Goal: Find specific page/section: Find specific page/section

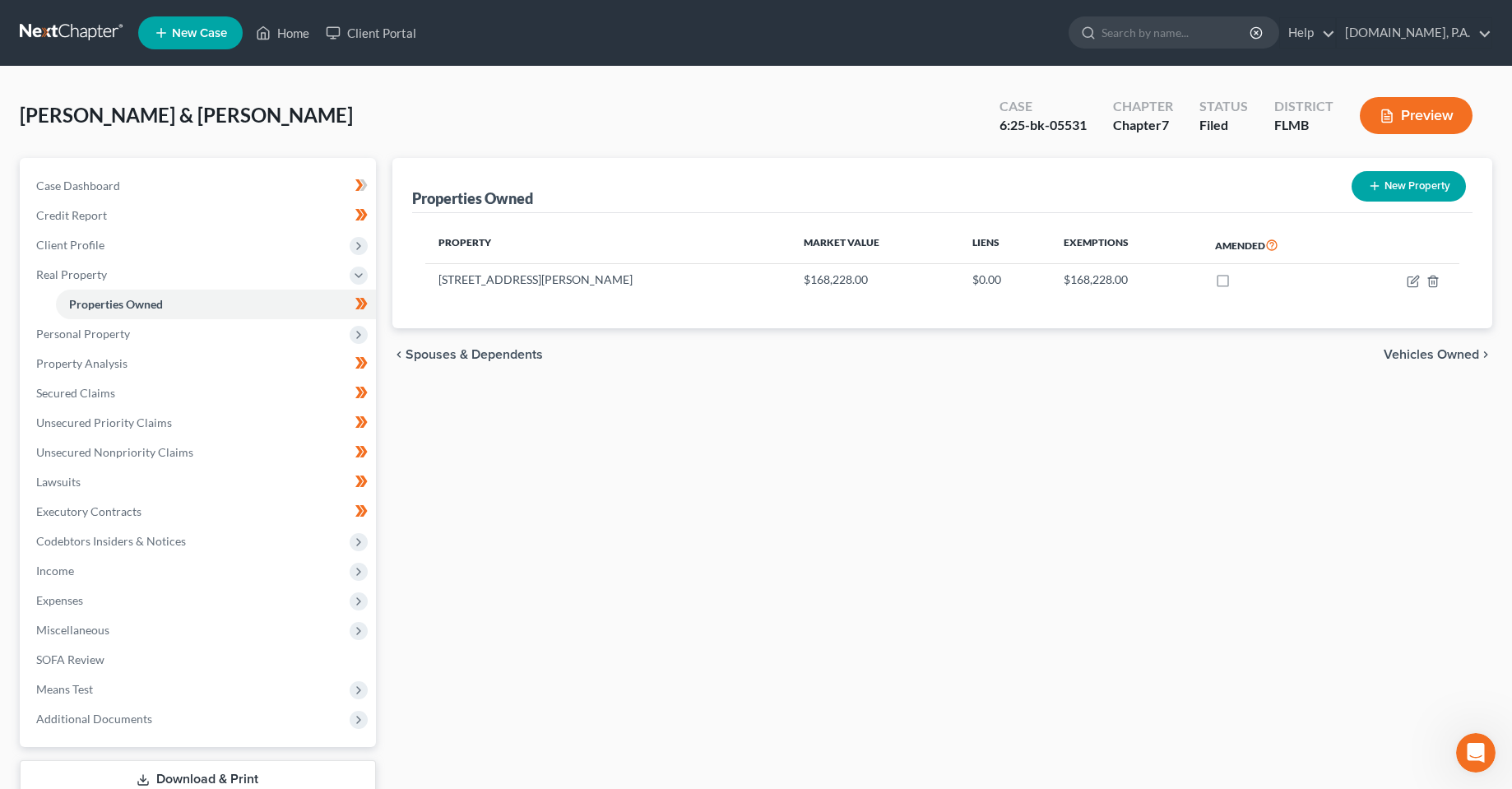
drag, startPoint x: 886, startPoint y: 514, endPoint x: 847, endPoint y: 446, distance: 78.4
click at [885, 512] on div "Properties Owned New Property Property Market Value Liens Exemptions Amended [S…" at bounding box center [942, 500] width 1118 height 684
drag, startPoint x: 308, startPoint y: 122, endPoint x: 15, endPoint y: 100, distance: 293.8
click at [15, 100] on div "[PERSON_NAME] & [PERSON_NAME] Upgraded Case 6:25-bk-05531 Chapter Chapter 7 Sta…" at bounding box center [756, 470] width 1512 height 808
drag, startPoint x: 762, startPoint y: 549, endPoint x: 701, endPoint y: 485, distance: 88.4
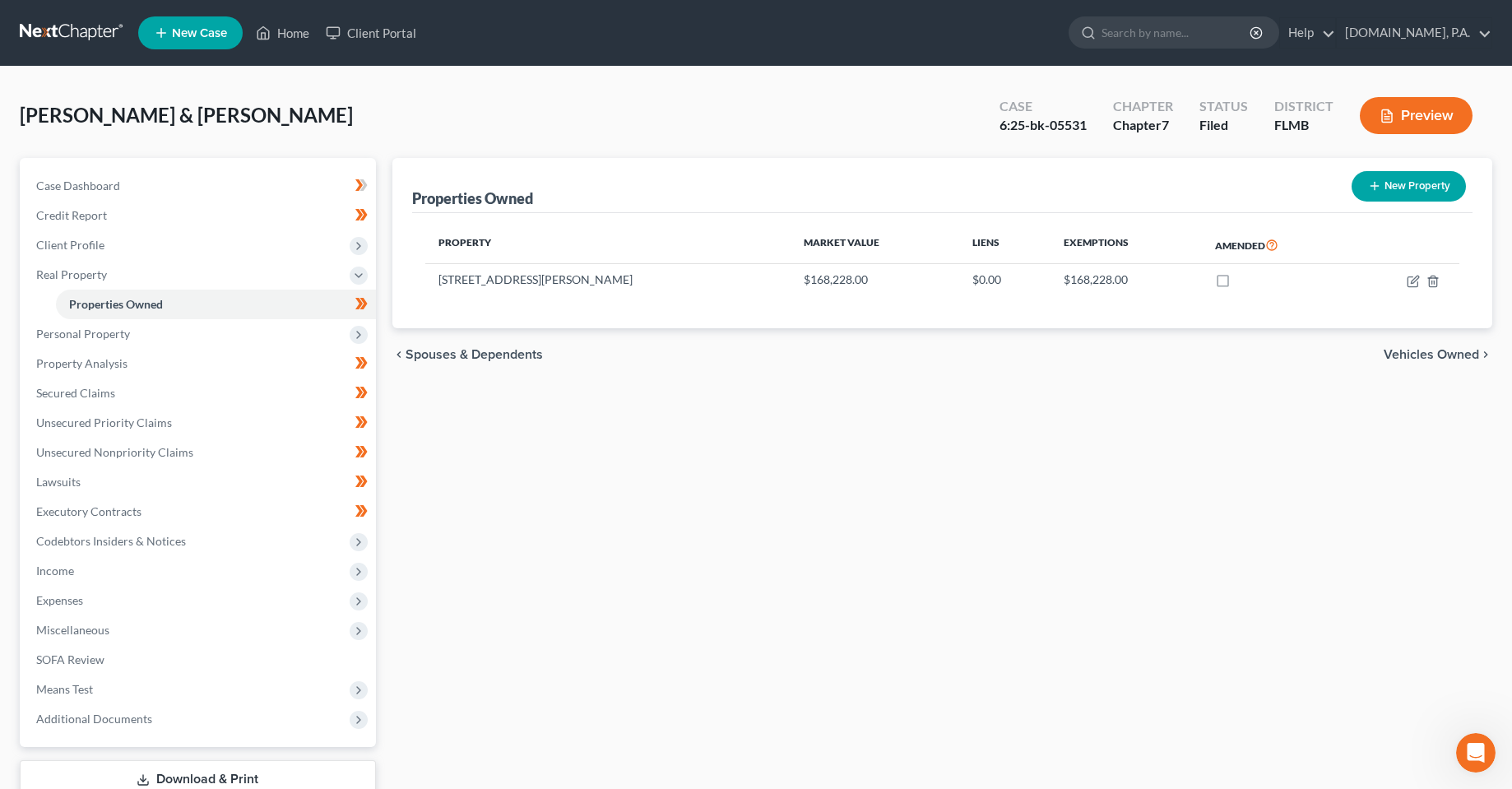
click at [762, 546] on div "Properties Owned New Property Property Market Value Liens Exemptions Amended [S…" at bounding box center [942, 500] width 1118 height 684
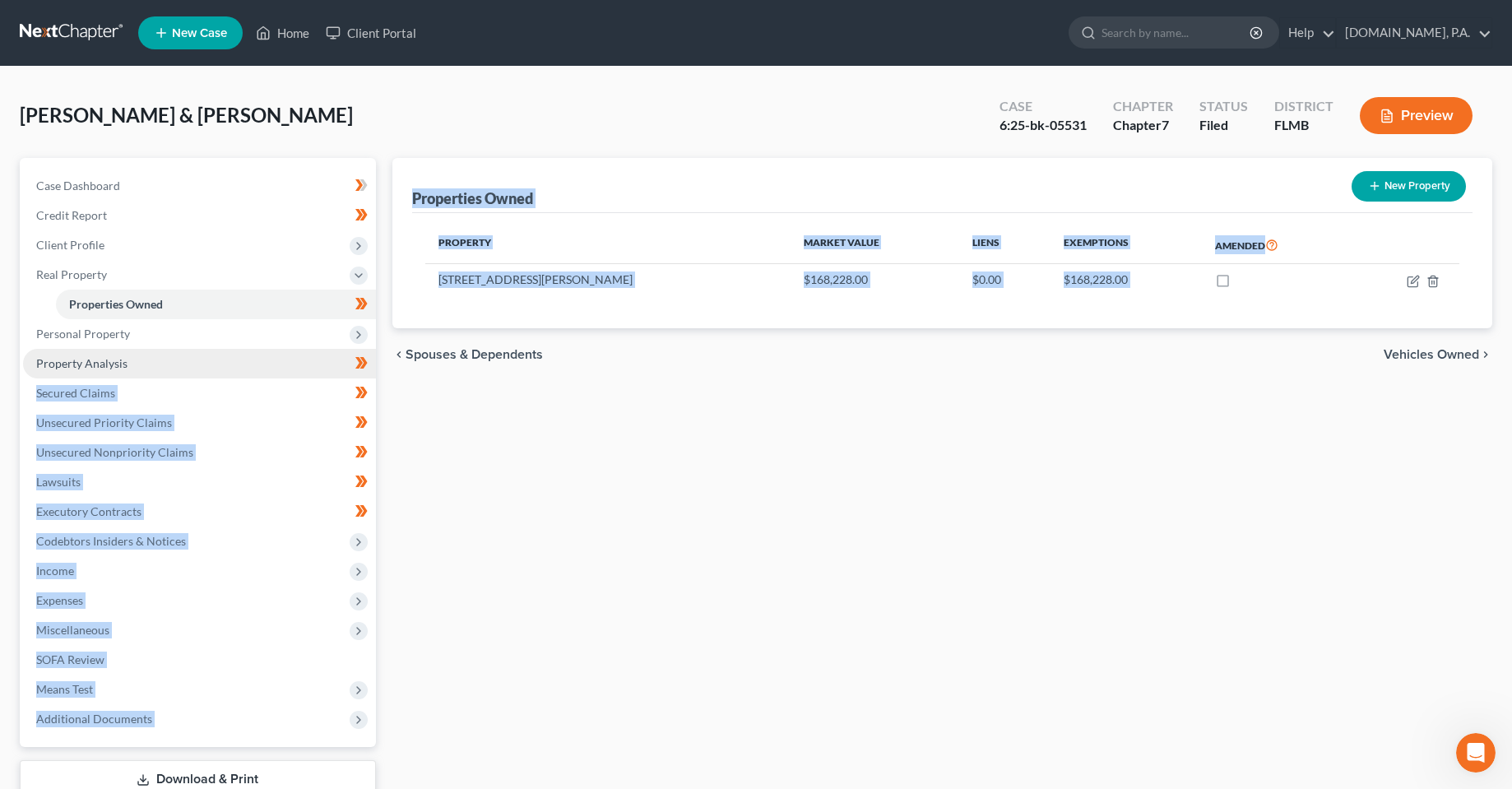
drag, startPoint x: 596, startPoint y: 358, endPoint x: 341, endPoint y: 352, distance: 255.1
click at [341, 352] on div "Petition Navigation Case Dashboard Payments Invoices Payments Payments Credit R…" at bounding box center [756, 500] width 1489 height 684
click at [628, 515] on div "Properties Owned New Property Property Market Value Liens Exemptions Amended [S…" at bounding box center [942, 500] width 1118 height 684
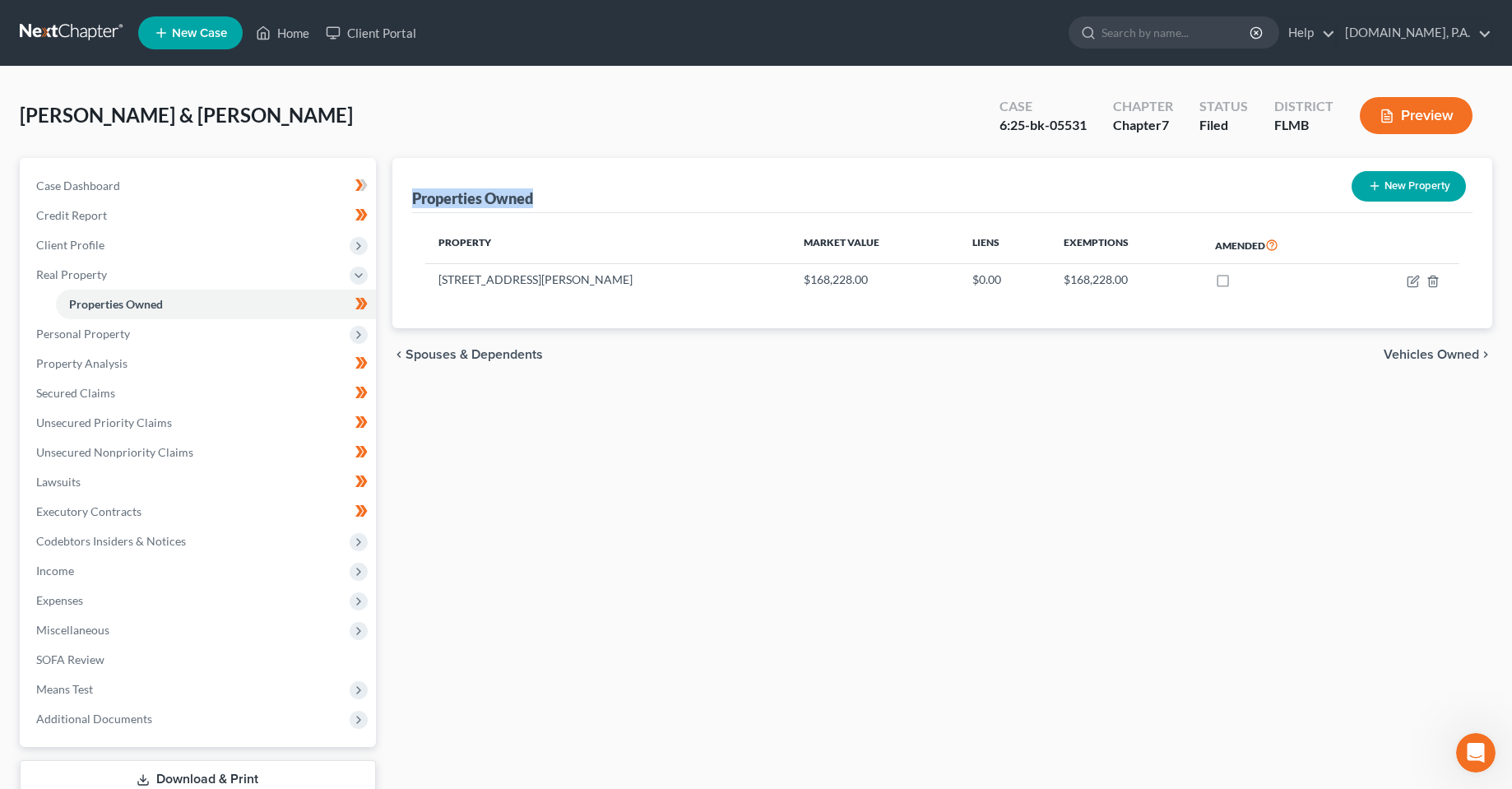
drag, startPoint x: 563, startPoint y: 204, endPoint x: 387, endPoint y: 196, distance: 176.2
click at [387, 196] on div "Properties Owned New Property Property Market Value Liens Exemptions Amended [S…" at bounding box center [942, 500] width 1118 height 684
drag, startPoint x: 615, startPoint y: 609, endPoint x: 588, endPoint y: 555, distance: 60.4
click at [613, 597] on div "Properties Owned New Property Property Market Value Liens Exemptions Amended [S…" at bounding box center [942, 500] width 1118 height 684
drag, startPoint x: 427, startPoint y: 235, endPoint x: 1173, endPoint y: 420, distance: 768.6
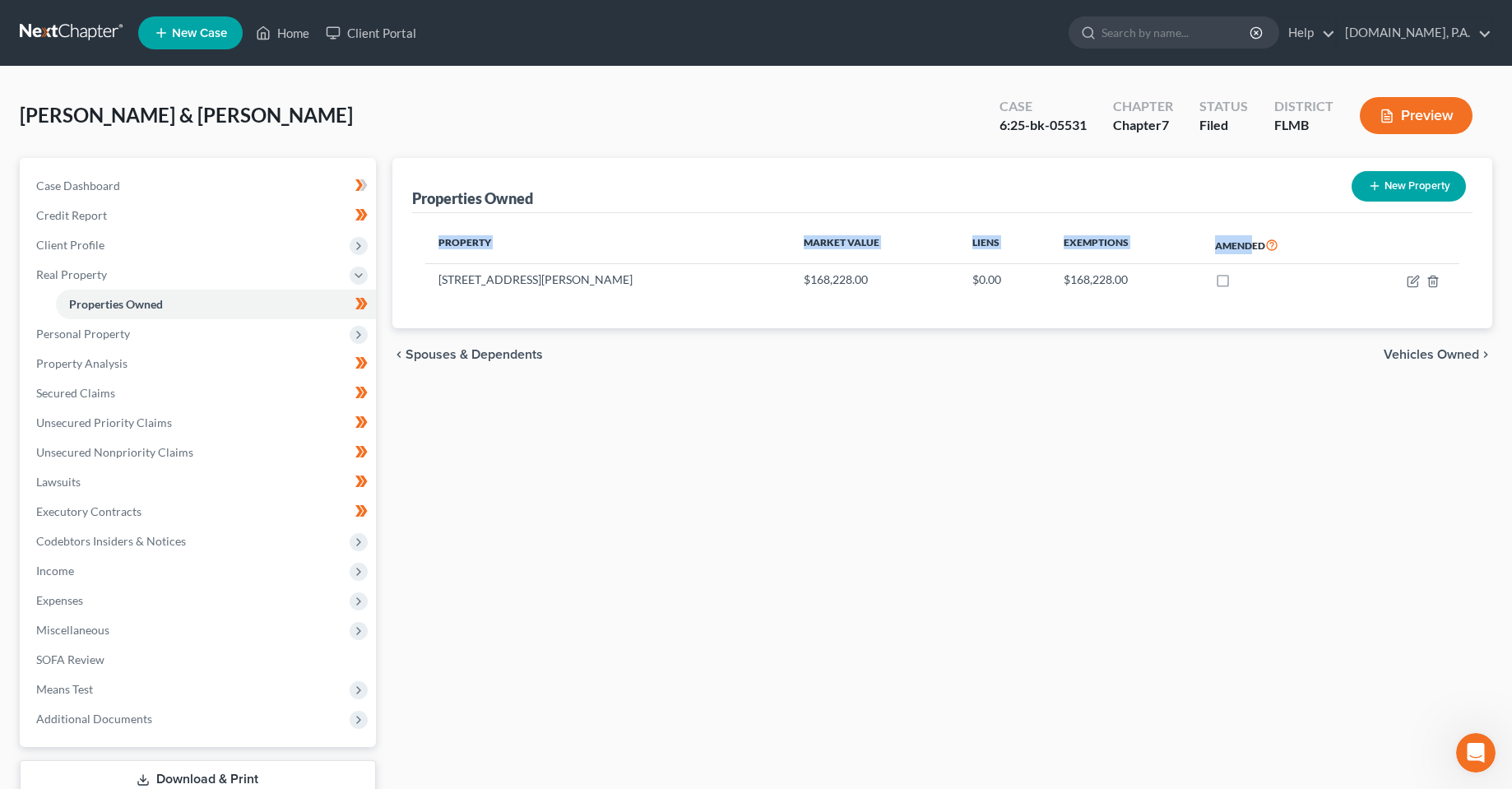
click at [1194, 247] on tr "Property Market Value Liens Exemptions Amended" at bounding box center [943, 246] width 1035 height 38
click at [1164, 430] on div "Properties Owned New Property Property Market Value Liens Exemptions Amended [S…" at bounding box center [942, 500] width 1118 height 684
drag, startPoint x: 1075, startPoint y: 286, endPoint x: 412, endPoint y: 278, distance: 663.0
click at [412, 278] on div "Property Market Value Liens Exemptions Amended [STREET_ADDRESS][PERSON_NAME] $1…" at bounding box center [942, 270] width 1061 height 115
click at [665, 637] on div "Properties Owned New Property Property Market Value Liens Exemptions Amended [S…" at bounding box center [942, 500] width 1118 height 684
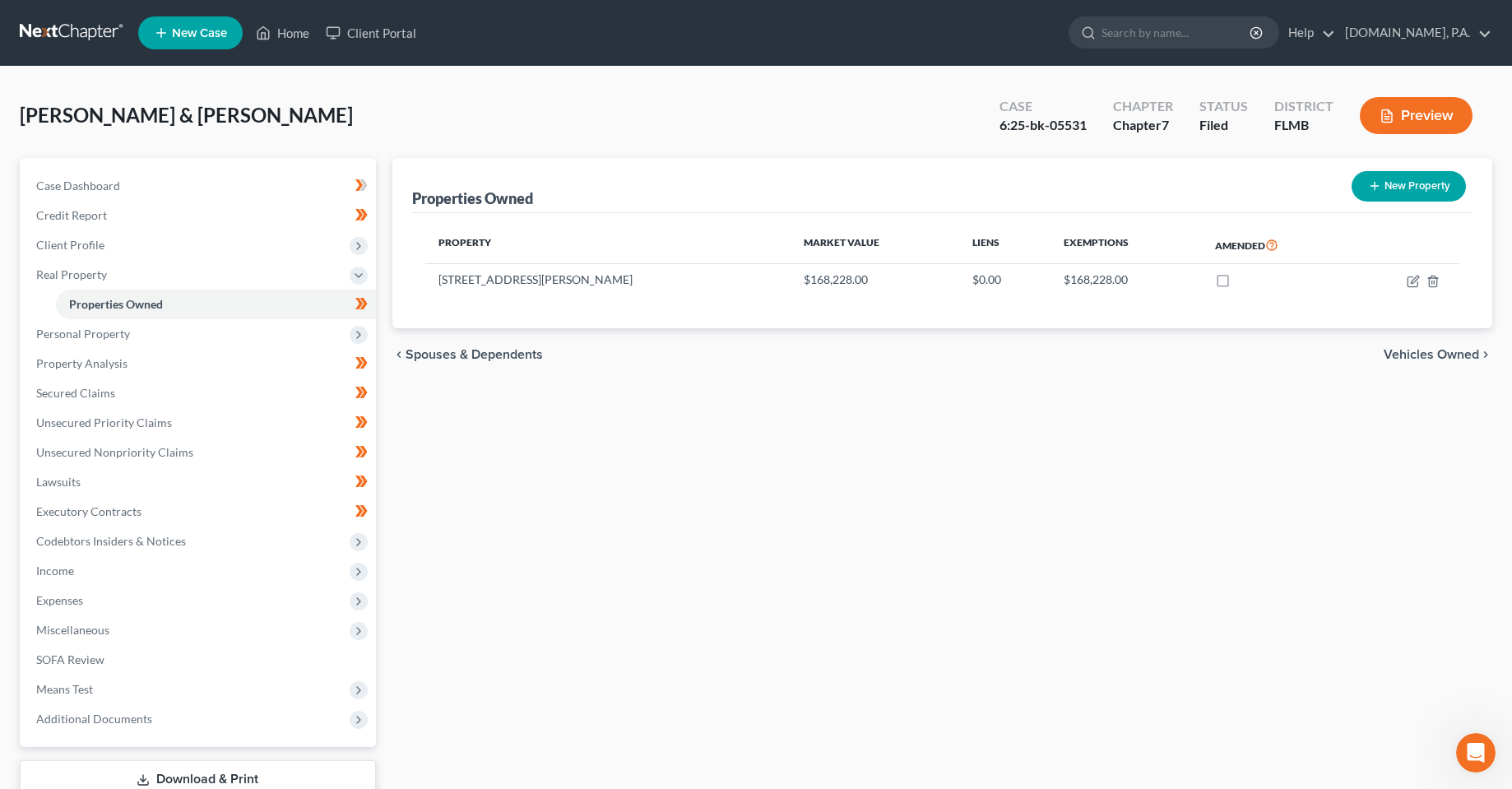
click at [383, 121] on div "[PERSON_NAME] & [PERSON_NAME] Upgraded Case 6:25-bk-05531 Chapter Chapter 7 Sta…" at bounding box center [756, 122] width 1472 height 72
click at [581, 573] on div "Properties Owned New Property Property Market Value Liens Exemptions Amended [S…" at bounding box center [942, 500] width 1118 height 684
click at [718, 510] on div "Properties Owned New Property Property Market Value Liens Exemptions Amended [S…" at bounding box center [942, 500] width 1118 height 684
drag, startPoint x: 777, startPoint y: 589, endPoint x: 784, endPoint y: 581, distance: 10.6
click at [785, 589] on div "Properties Owned New Property Property Market Value Liens Exemptions Amended [S…" at bounding box center [942, 500] width 1118 height 684
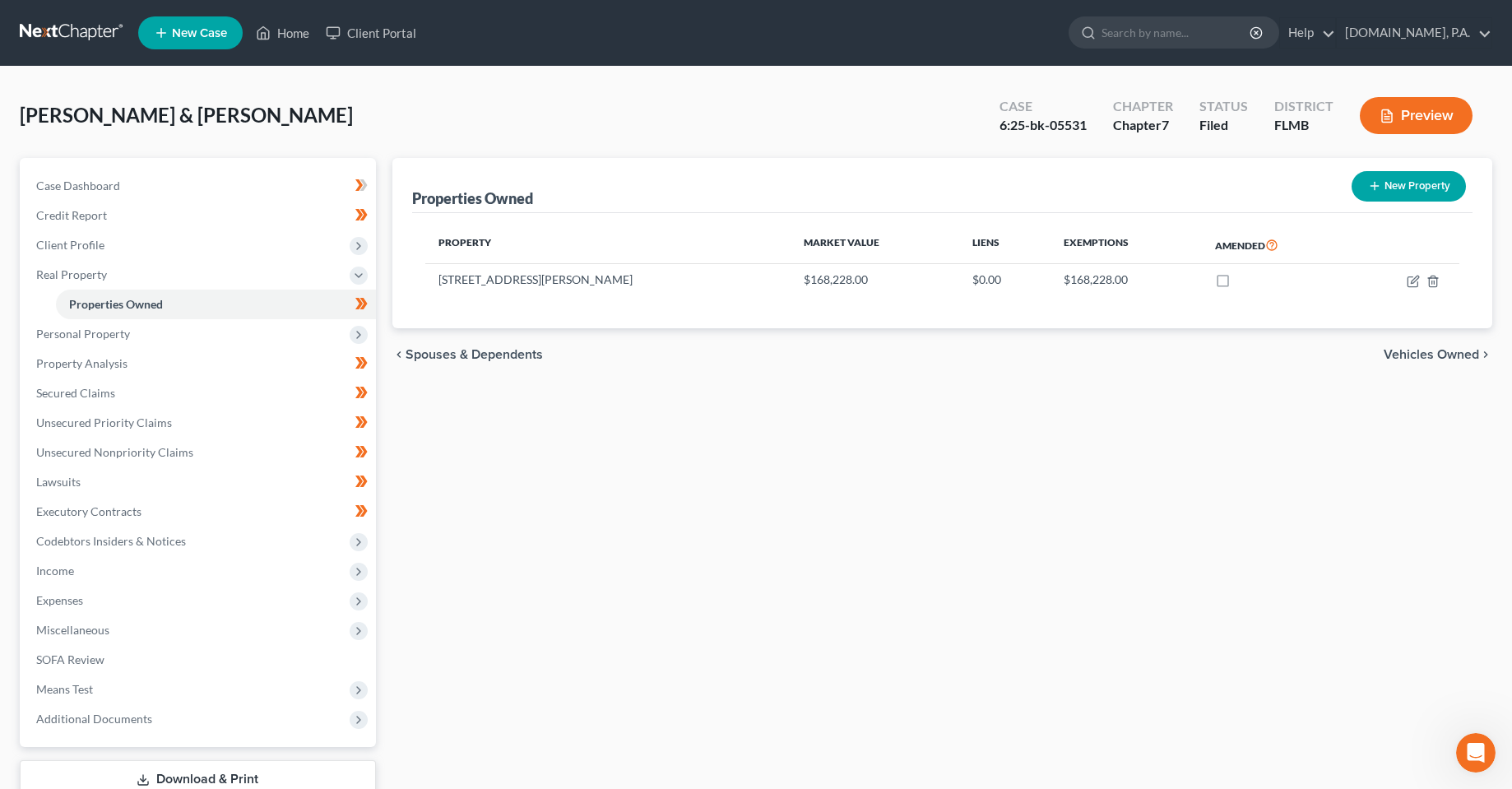
drag, startPoint x: 793, startPoint y: 488, endPoint x: 785, endPoint y: 466, distance: 23.4
click at [792, 474] on div "Properties Owned New Property Property Market Value Liens Exemptions Amended [S…" at bounding box center [942, 500] width 1118 height 684
